Goal: Task Accomplishment & Management: Manage account settings

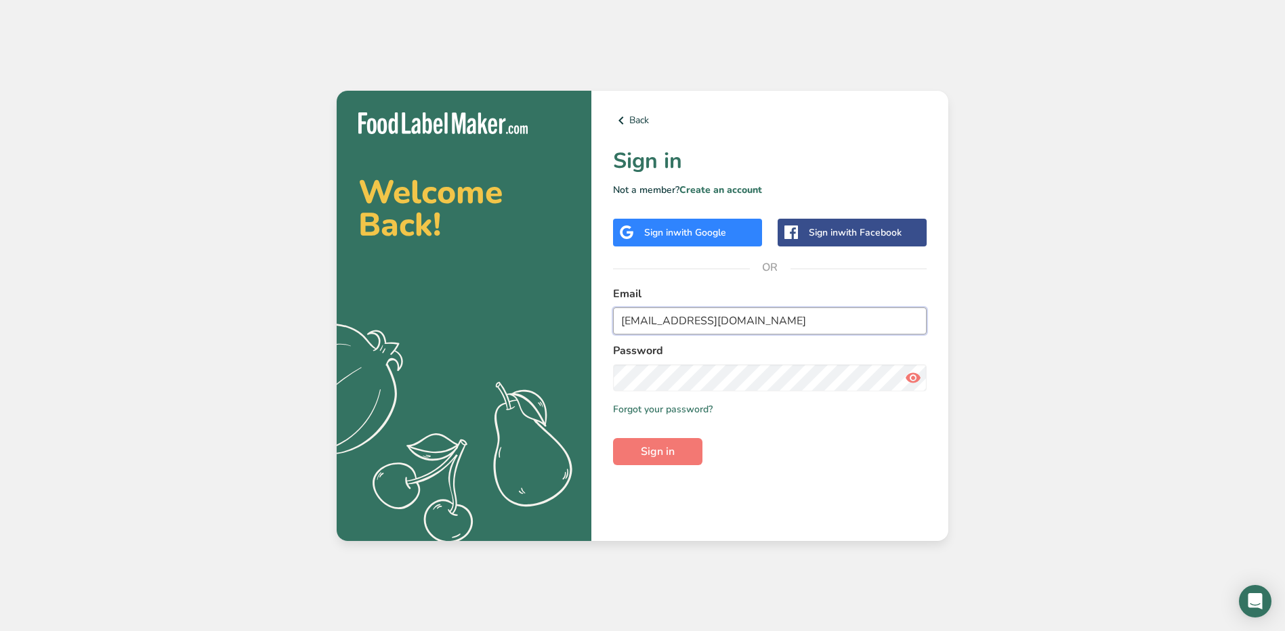
drag, startPoint x: 754, startPoint y: 318, endPoint x: 582, endPoint y: 324, distance: 172.1
click at [582, 324] on section "Welcome Back! .a{fill:#f5f3ed;} Back Sign in Not a member? Create an account Si…" at bounding box center [642, 316] width 611 height 450
type input "."
type input "[EMAIL_ADDRESS][DOMAIN_NAME]"
click at [630, 452] on button "Sign in" at bounding box center [657, 451] width 89 height 27
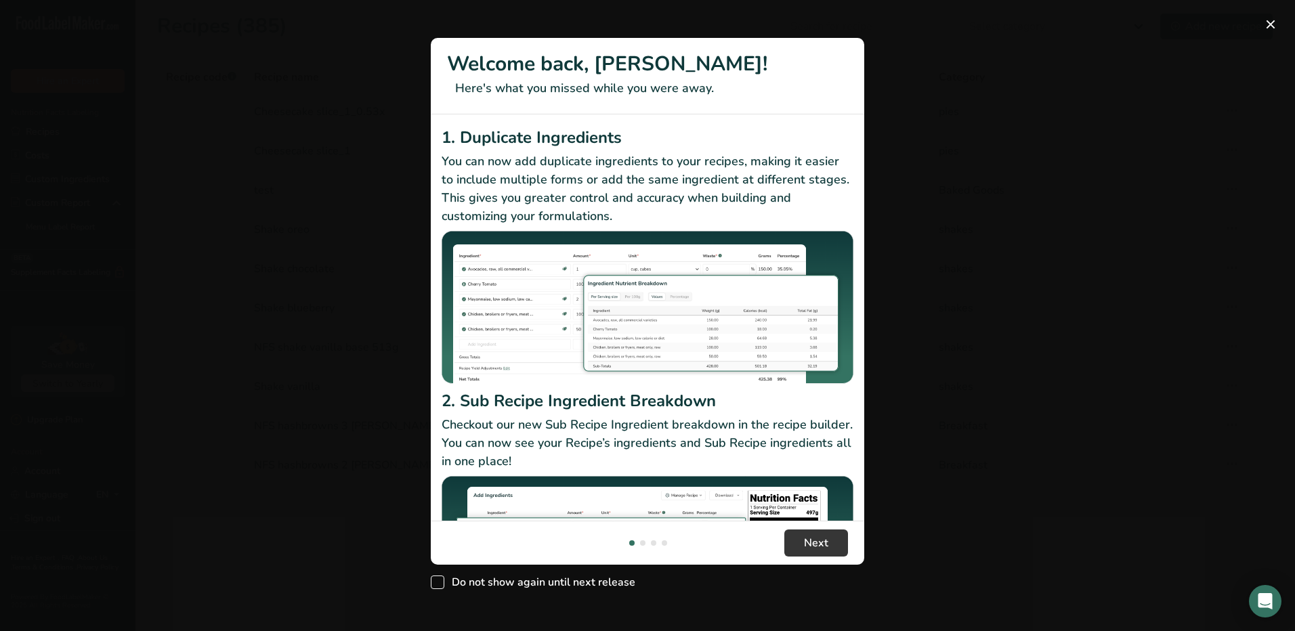
drag, startPoint x: 455, startPoint y: 582, endPoint x: 431, endPoint y: 582, distance: 24.4
click at [448, 582] on span "Do not show again until next release" at bounding box center [539, 583] width 191 height 14
click at [439, 582] on input "Do not show again until next release" at bounding box center [435, 582] width 9 height 9
checkbox input "true"
click at [430, 582] on div "New Features" at bounding box center [647, 315] width 1295 height 631
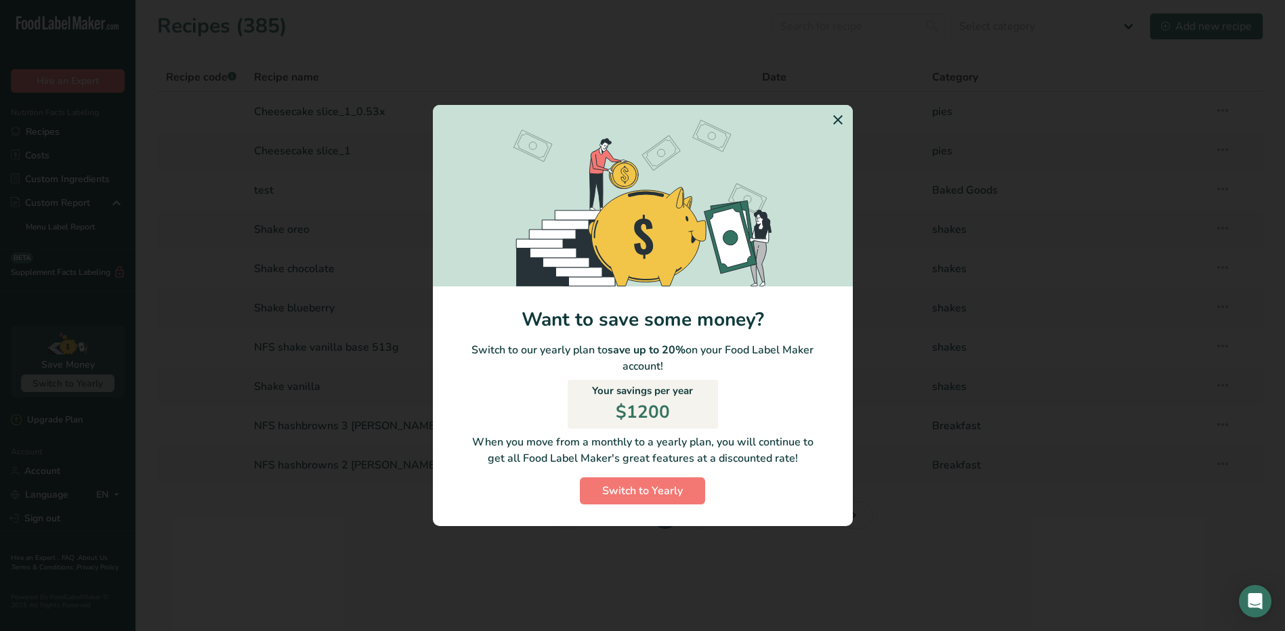
drag, startPoint x: 855, startPoint y: 108, endPoint x: 846, endPoint y: 116, distance: 12.4
click at [846, 116] on div "Want to save some money? Switch to our yearly plan to save up to 20% on your Fo…" at bounding box center [642, 315] width 1285 height 631
click at [825, 123] on section "Switch to Yearly Modal" at bounding box center [643, 195] width 420 height 181
click at [844, 116] on icon "Switch to Yearly Modal" at bounding box center [838, 120] width 16 height 24
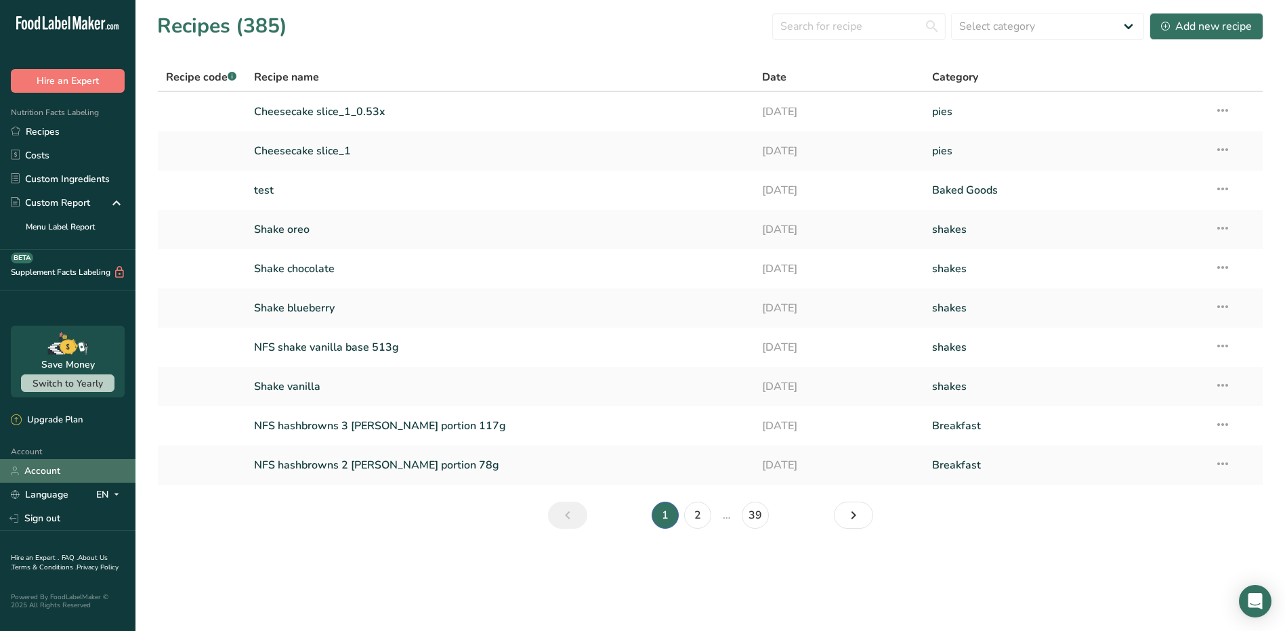
click at [47, 472] on link "Account" at bounding box center [67, 471] width 135 height 24
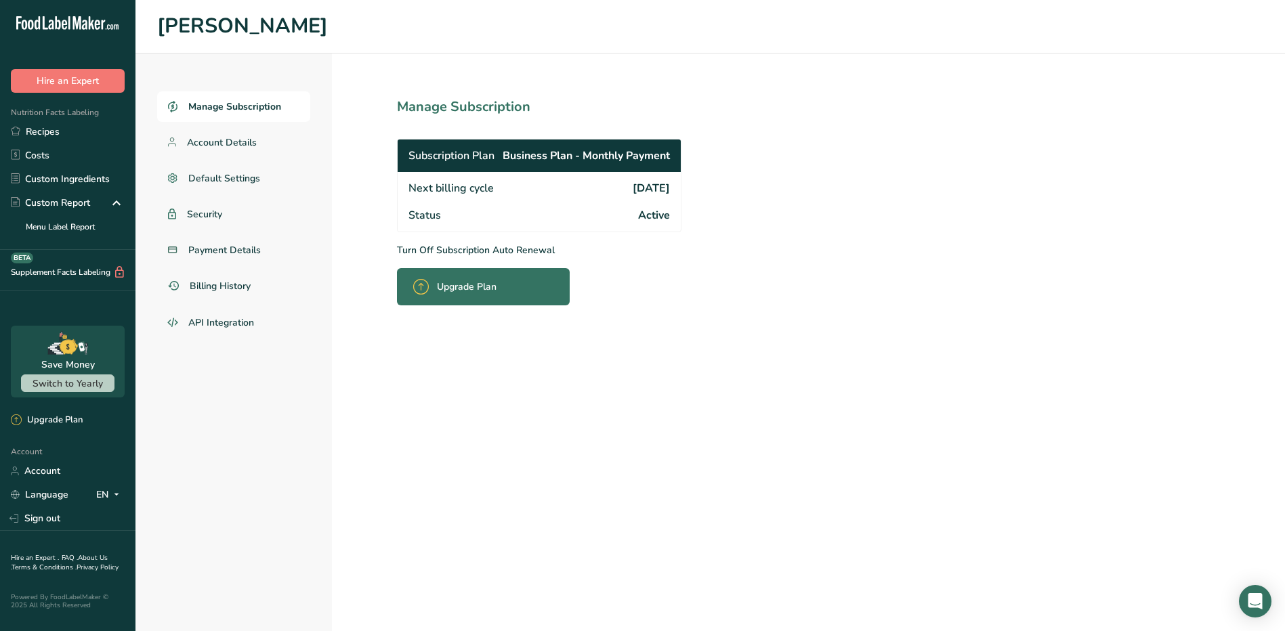
click at [427, 246] on p "Turn Off Subscription Auto Renewal" at bounding box center [569, 250] width 344 height 14
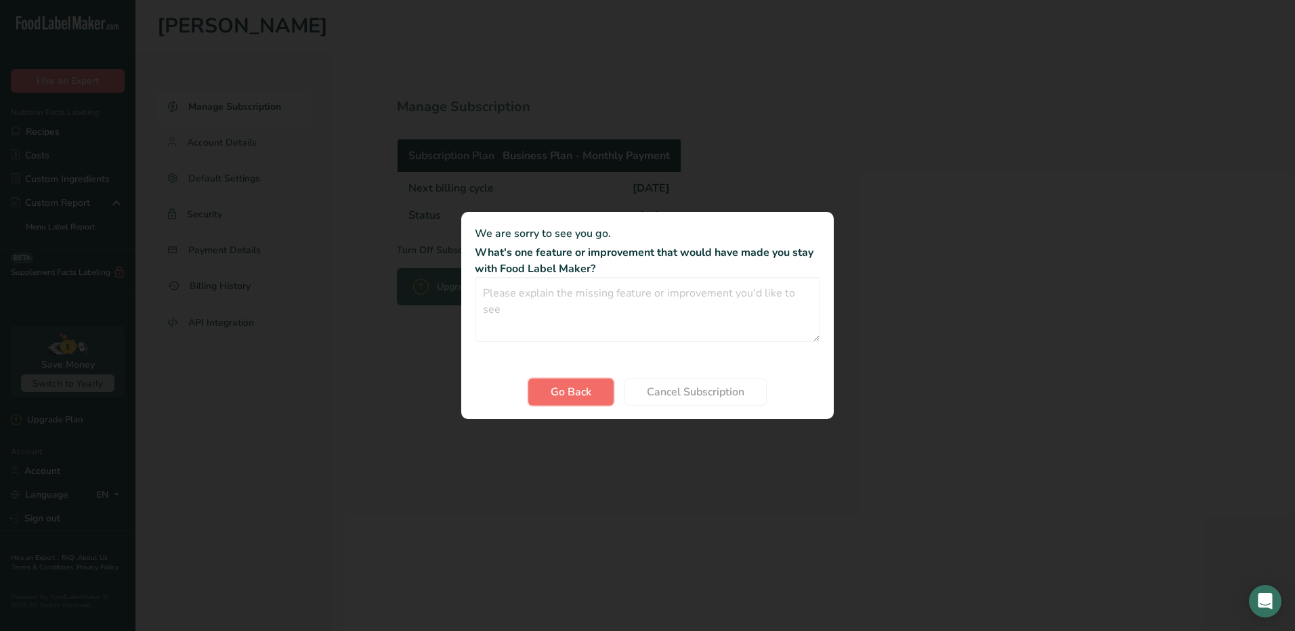
click at [554, 385] on span "Go Back" at bounding box center [571, 392] width 41 height 16
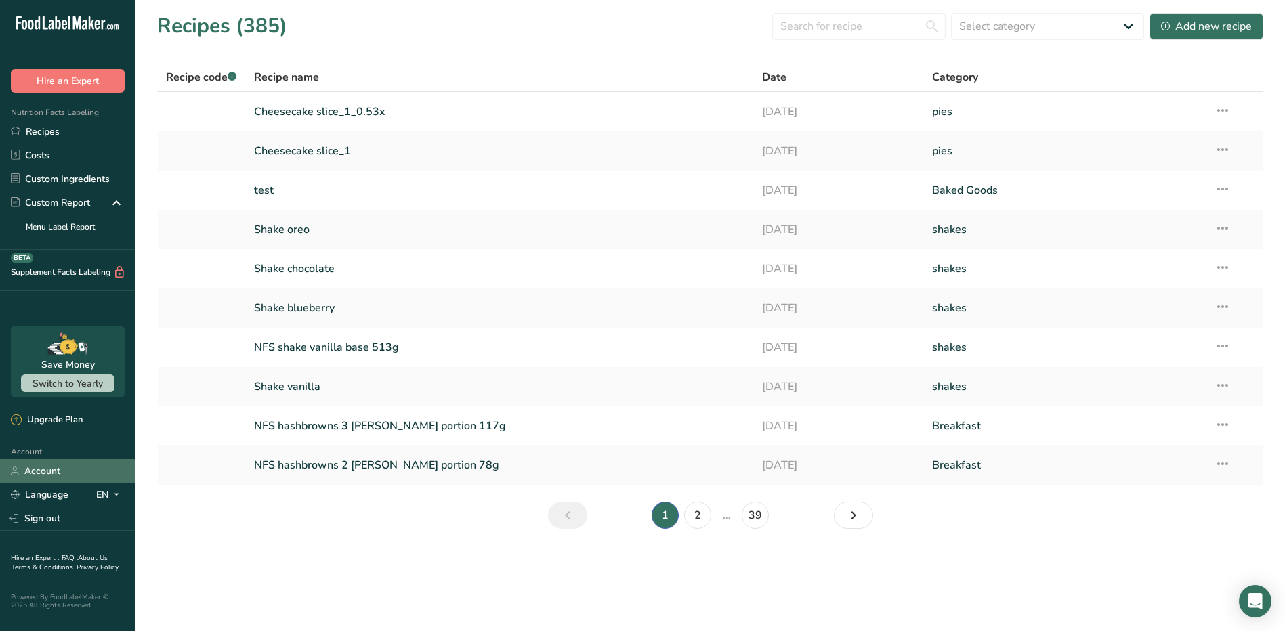
click at [41, 464] on link "Account" at bounding box center [67, 471] width 135 height 24
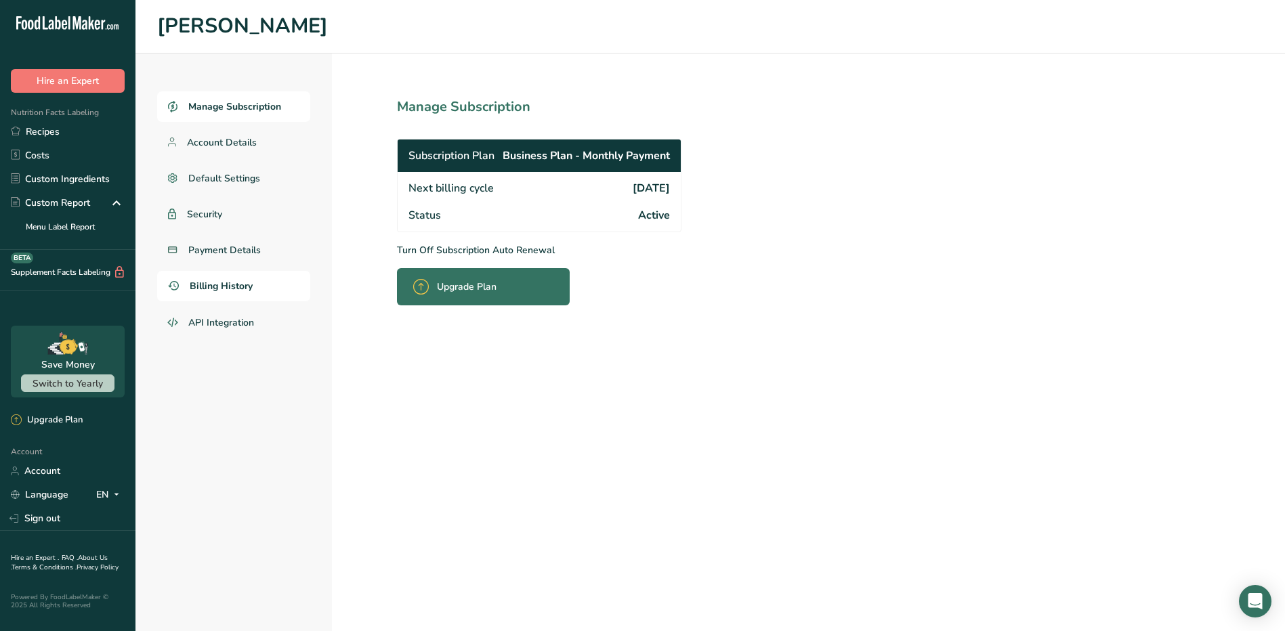
click at [220, 287] on span "Billing History" at bounding box center [221, 286] width 63 height 14
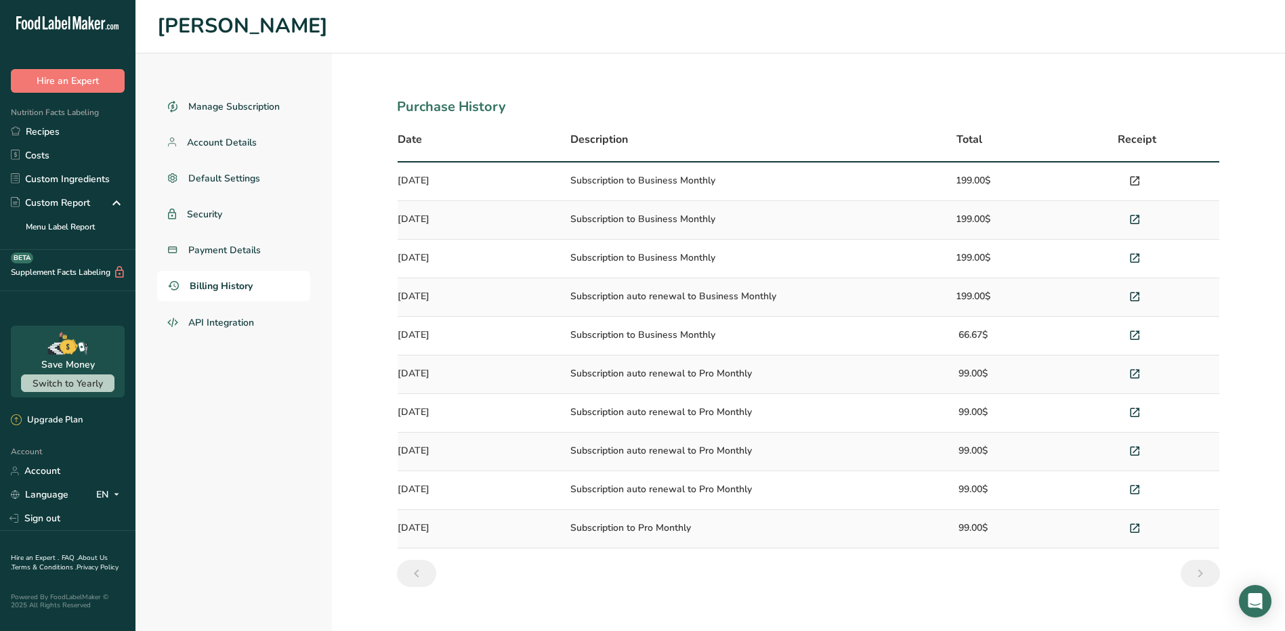
click at [1137, 181] on icon at bounding box center [1134, 181] width 12 height 19
